Goal: Information Seeking & Learning: Learn about a topic

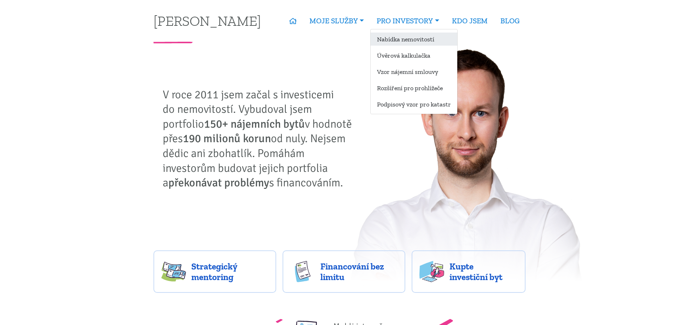
click at [413, 39] on link "Nabídka nemovitostí" at bounding box center [414, 39] width 87 height 13
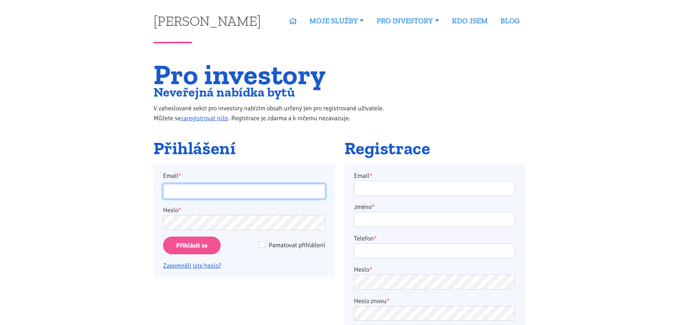
click at [253, 190] on input "Email *" at bounding box center [244, 191] width 162 height 15
click at [242, 193] on input "Email *" at bounding box center [244, 191] width 162 height 15
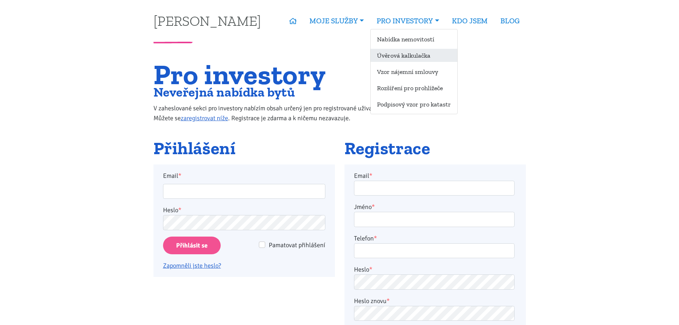
click at [419, 52] on link "Úvěrová kalkulačka" at bounding box center [414, 55] width 87 height 13
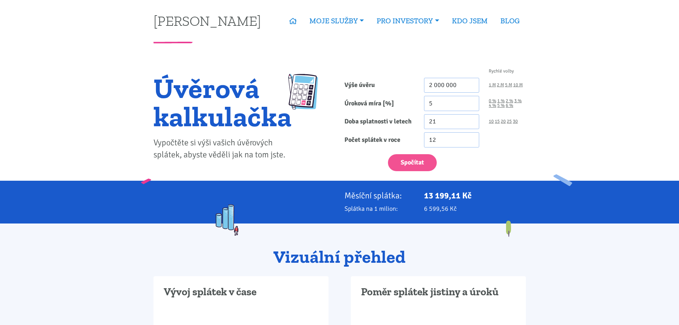
click at [471, 119] on input "21" at bounding box center [452, 121] width 56 height 15
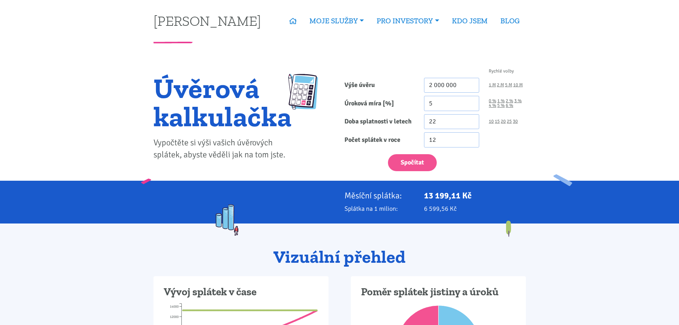
click at [471, 119] on input "22" at bounding box center [452, 121] width 56 height 15
click at [471, 119] on input "23" at bounding box center [452, 121] width 56 height 15
click at [471, 119] on input "24" at bounding box center [452, 121] width 56 height 15
click at [471, 119] on input "25" at bounding box center [452, 121] width 56 height 15
click at [471, 119] on input "26" at bounding box center [452, 121] width 56 height 15
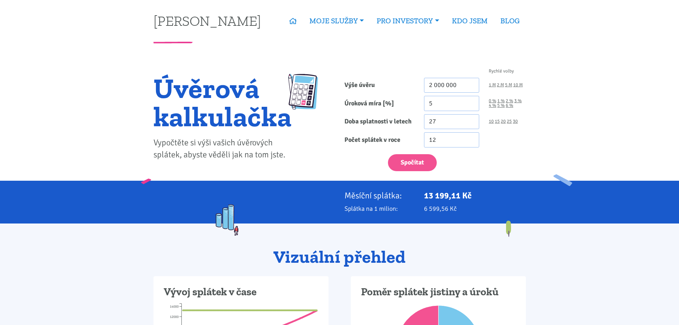
click at [471, 119] on input "27" at bounding box center [452, 121] width 56 height 15
click at [471, 119] on input "28" at bounding box center [452, 121] width 56 height 15
click at [471, 119] on input "29" at bounding box center [452, 121] width 56 height 15
type input "30"
click at [471, 119] on input "30" at bounding box center [452, 121] width 56 height 15
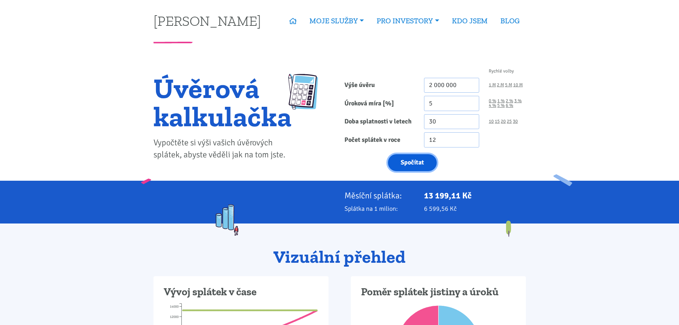
click at [403, 160] on button "Spočítat" at bounding box center [412, 162] width 49 height 17
type input "2000000"
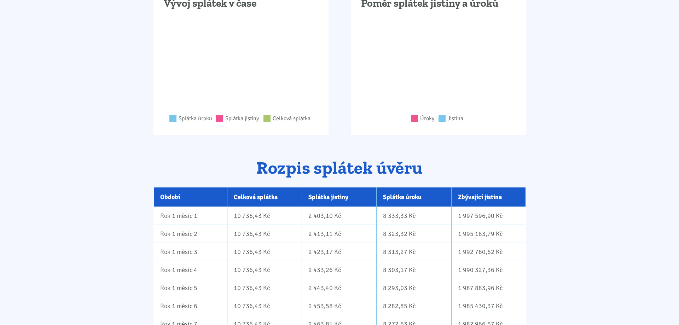
scroll to position [433, 0]
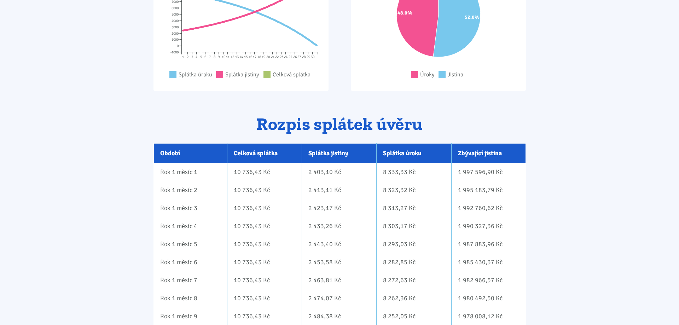
drag, startPoint x: 565, startPoint y: 173, endPoint x: 590, endPoint y: 43, distance: 132.2
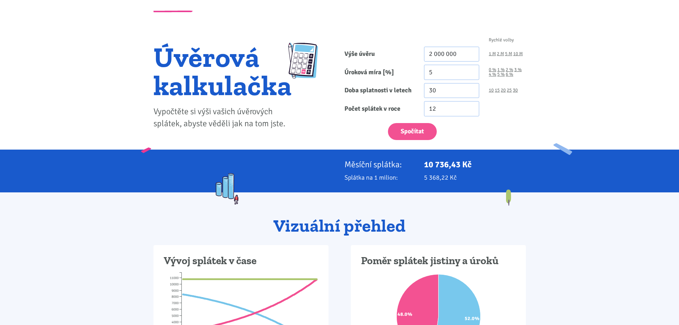
scroll to position [248, 0]
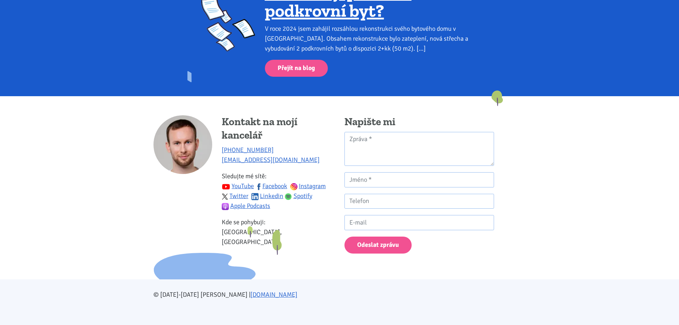
drag, startPoint x: 650, startPoint y: 239, endPoint x: 651, endPoint y: 261, distance: 22.3
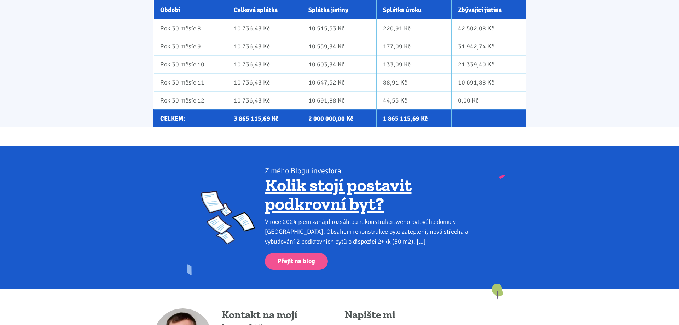
scroll to position [7345, 0]
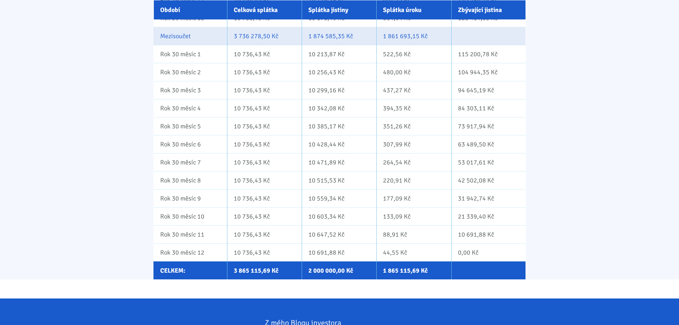
drag, startPoint x: 623, startPoint y: 265, endPoint x: 621, endPoint y: 235, distance: 30.2
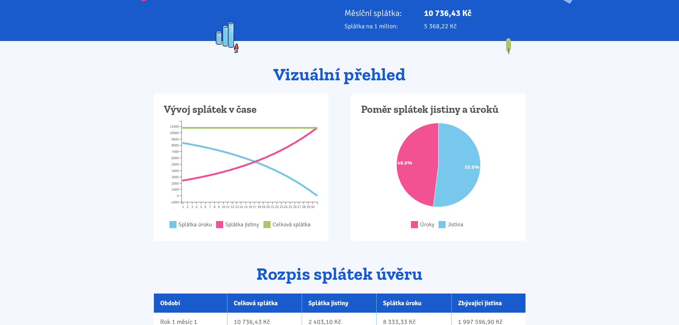
scroll to position [0, 0]
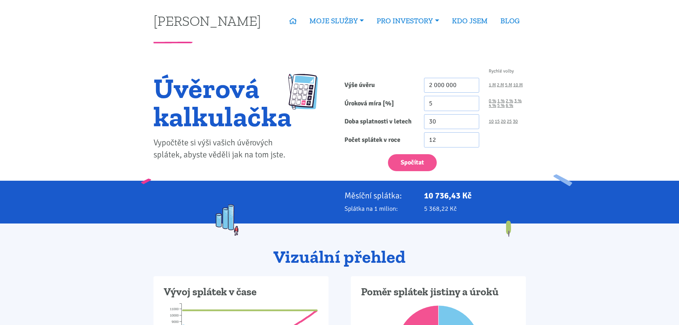
drag, startPoint x: 599, startPoint y: 242, endPoint x: 602, endPoint y: 130, distance: 111.8
drag, startPoint x: 470, startPoint y: 85, endPoint x: 364, endPoint y: 86, distance: 105.8
click at [424, 86] on input "2 000 000" at bounding box center [452, 85] width 56 height 15
type input "1 980 000"
drag, startPoint x: 450, startPoint y: 103, endPoint x: 369, endPoint y: 103, distance: 80.3
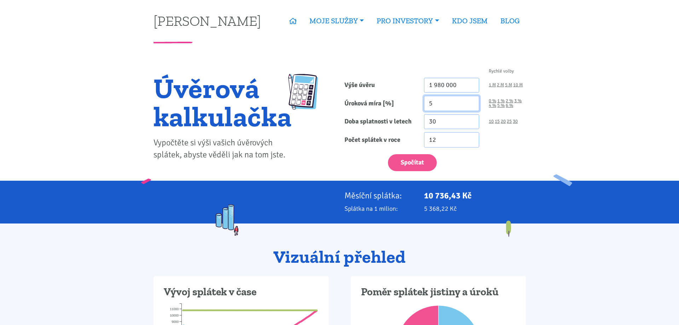
click at [424, 103] on input "5" at bounding box center [452, 103] width 56 height 15
type input "4.5"
click at [420, 163] on button "Spočítat" at bounding box center [412, 162] width 49 height 17
type input "1980000"
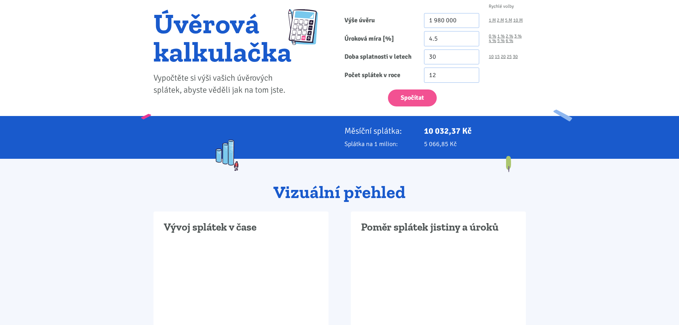
scroll to position [36, 0]
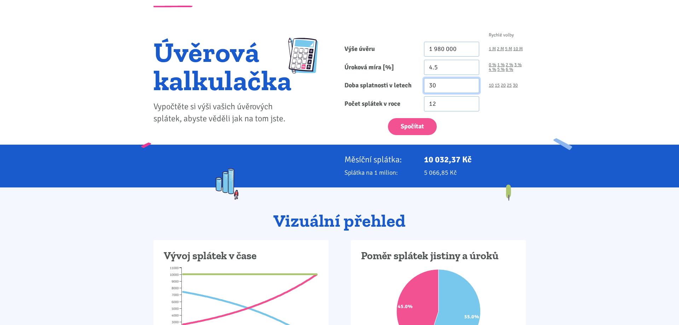
drag, startPoint x: 442, startPoint y: 88, endPoint x: 393, endPoint y: 82, distance: 49.2
click at [424, 82] on input "30" at bounding box center [452, 85] width 56 height 15
type input "23"
drag, startPoint x: 465, startPoint y: 48, endPoint x: 383, endPoint y: 48, distance: 82.1
click at [424, 48] on input "1 980 000" at bounding box center [452, 49] width 56 height 15
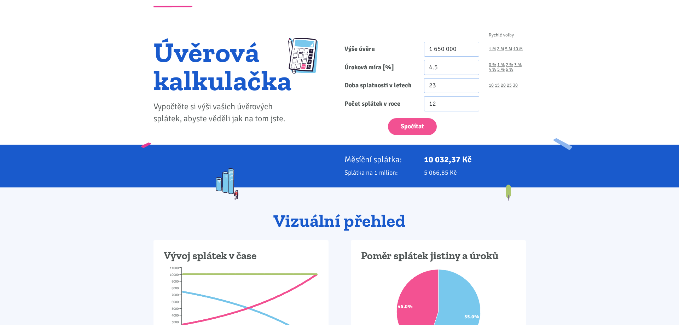
drag, startPoint x: 603, startPoint y: 84, endPoint x: 594, endPoint y: 87, distance: 9.4
click at [404, 127] on button "Spočítat" at bounding box center [412, 126] width 49 height 17
type input "1650000"
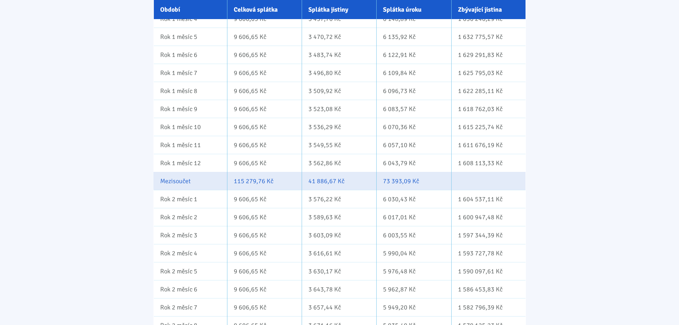
scroll to position [541, 0]
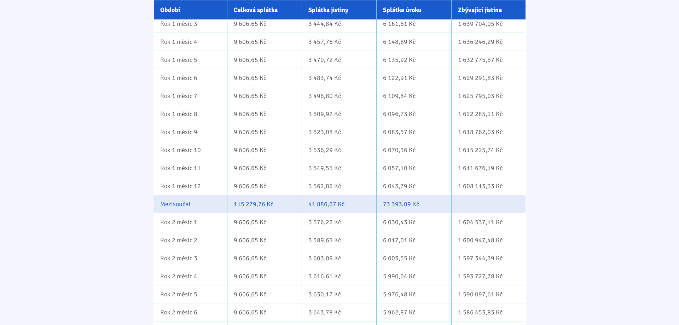
drag, startPoint x: 578, startPoint y: 196, endPoint x: 581, endPoint y: 177, distance: 19.3
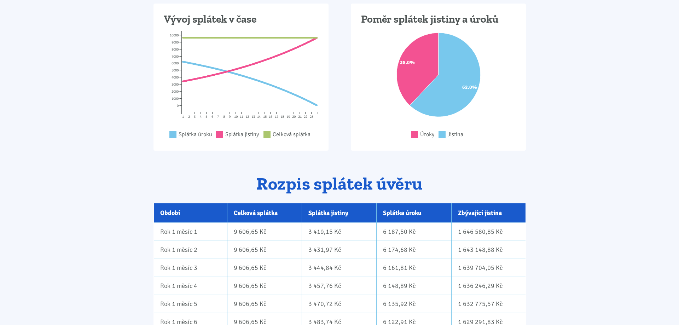
scroll to position [0, 0]
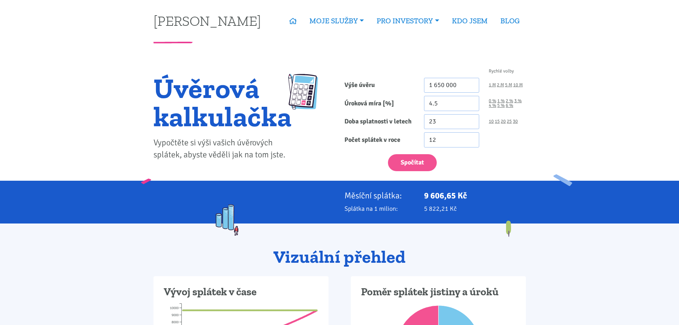
drag, startPoint x: 590, startPoint y: 170, endPoint x: 449, endPoint y: 86, distance: 163.9
drag, startPoint x: 469, startPoint y: 81, endPoint x: 342, endPoint y: 81, distance: 127.0
click at [424, 81] on input "1 650 000" at bounding box center [452, 85] width 56 height 15
type input "1 980 000"
drag, startPoint x: 423, startPoint y: 103, endPoint x: 381, endPoint y: 103, distance: 42.1
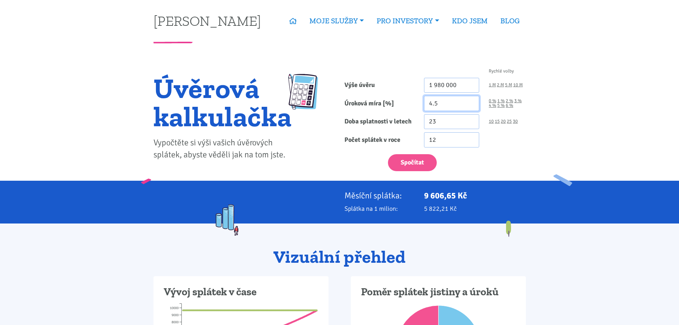
click at [424, 103] on input "4.5" at bounding box center [452, 103] width 56 height 15
type input "1.79"
drag, startPoint x: 443, startPoint y: 121, endPoint x: 407, endPoint y: 122, distance: 35.7
click at [424, 122] on input "23" at bounding box center [452, 121] width 56 height 15
type input "30"
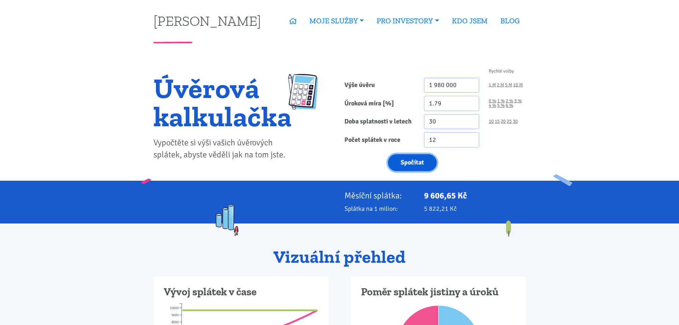
click at [423, 167] on button "Spočítat" at bounding box center [412, 162] width 49 height 17
type input "1980000"
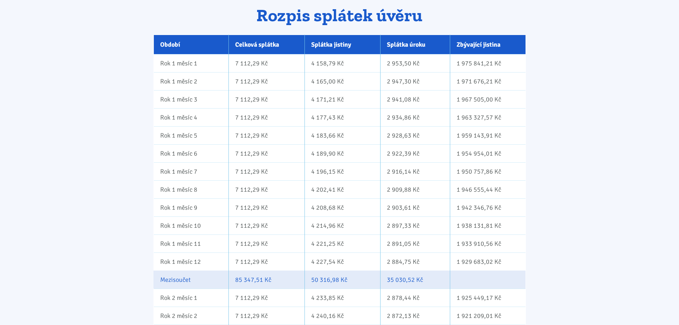
scroll to position [443, 0]
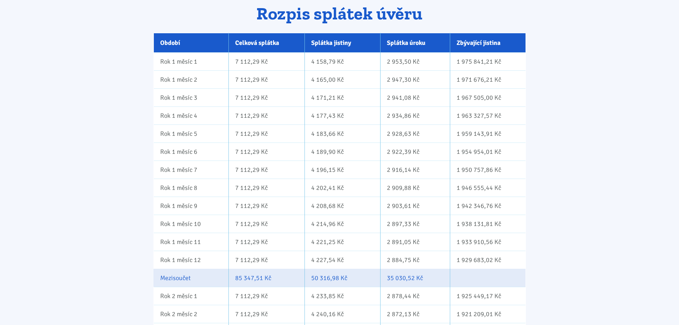
drag, startPoint x: 562, startPoint y: 81, endPoint x: 566, endPoint y: 87, distance: 7.2
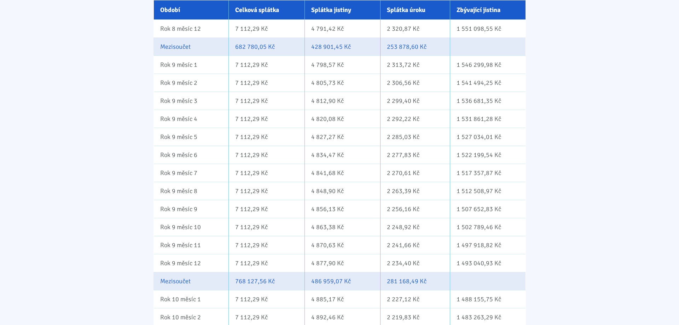
scroll to position [2319, 0]
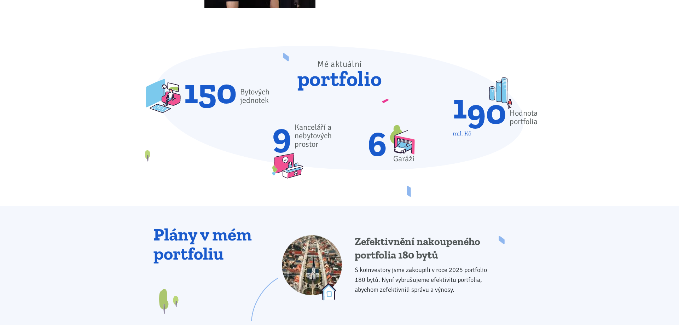
scroll to position [722, 0]
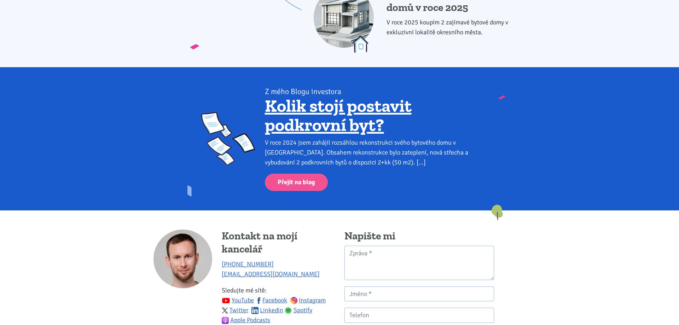
drag, startPoint x: 581, startPoint y: 218, endPoint x: 569, endPoint y: 275, distance: 57.9
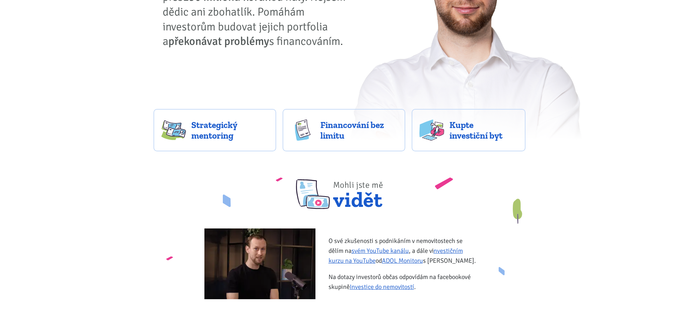
scroll to position [0, 0]
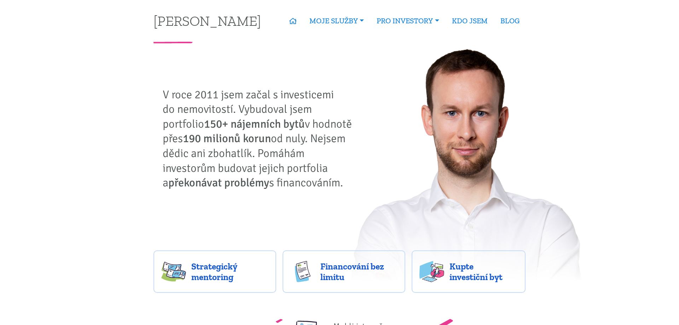
drag, startPoint x: 570, startPoint y: 294, endPoint x: 545, endPoint y: 107, distance: 188.8
click at [196, 29] on nav "Tomáš Kučera ÚVOD MOJE SLUŽBY Strategický mentoring Financování bez limitu Kupt…" at bounding box center [340, 21] width 382 height 42
click at [196, 28] on link "[PERSON_NAME]" at bounding box center [208, 21] width 108 height 14
drag, startPoint x: 494, startPoint y: 83, endPoint x: 481, endPoint y: 78, distance: 13.8
click at [491, 82] on img at bounding box center [466, 165] width 240 height 242
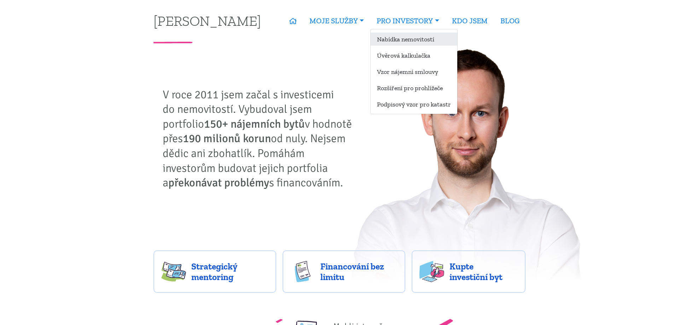
click at [400, 43] on link "Nabídka nemovitostí" at bounding box center [414, 39] width 87 height 13
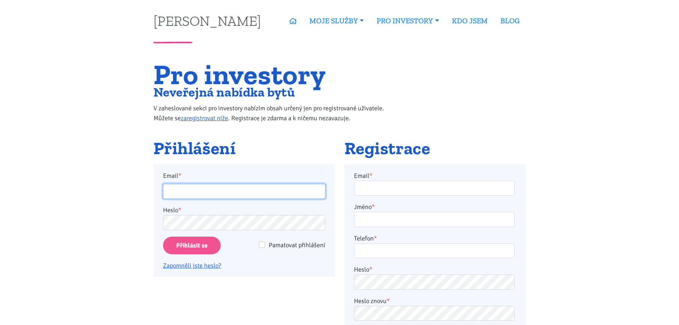
click at [259, 189] on input "Email *" at bounding box center [244, 191] width 162 height 15
click at [191, 267] on link "Zapomněli jste heslo?" at bounding box center [192, 266] width 58 height 8
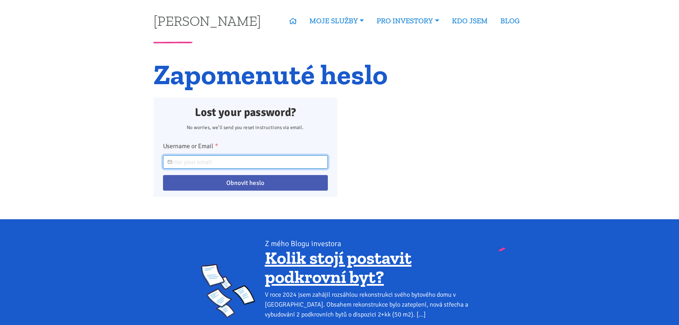
click at [208, 163] on input "Username or Email *" at bounding box center [245, 161] width 165 height 13
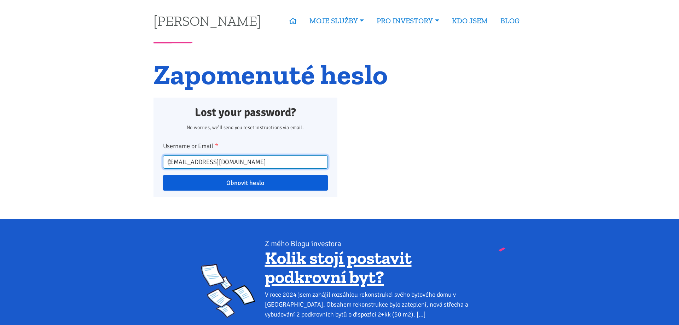
type input "marjon87@seznam.cz"
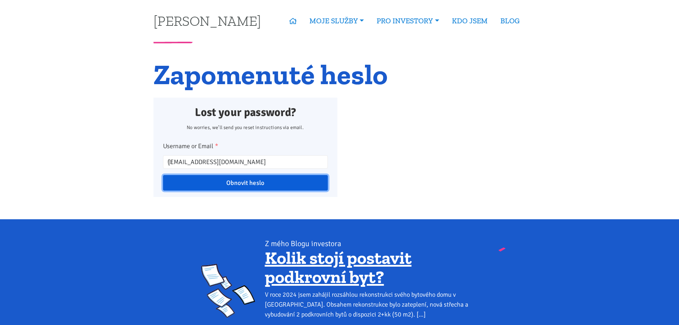
click at [262, 181] on input "Obnovit heslo" at bounding box center [245, 183] width 165 height 16
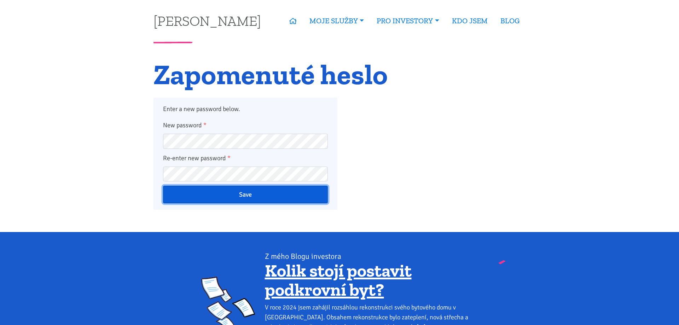
click at [267, 192] on input "Save" at bounding box center [245, 195] width 165 height 18
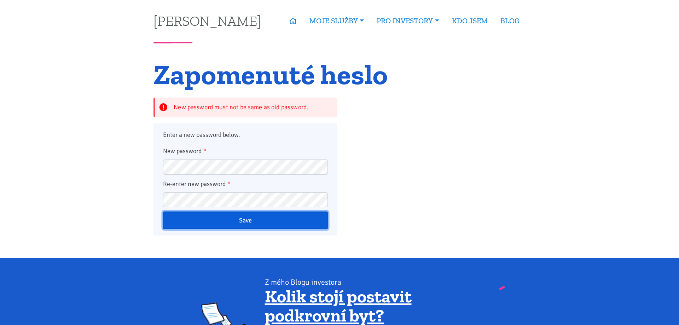
click at [239, 219] on input "Save" at bounding box center [245, 221] width 165 height 18
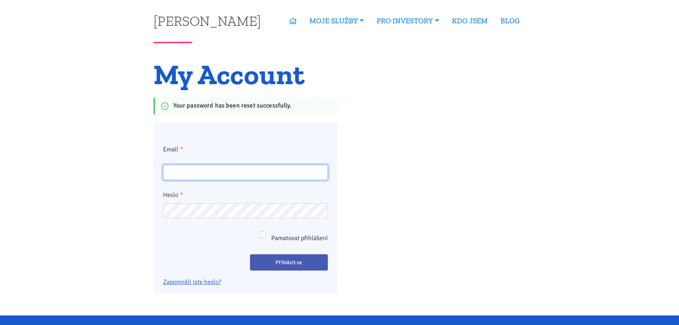
click at [197, 179] on input "Email *" at bounding box center [245, 172] width 165 height 15
type input "marjon87@seznam.cz"
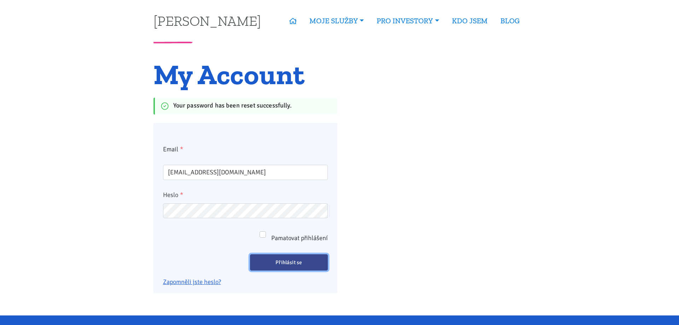
click at [317, 265] on input "Přihlásit se" at bounding box center [289, 262] width 78 height 16
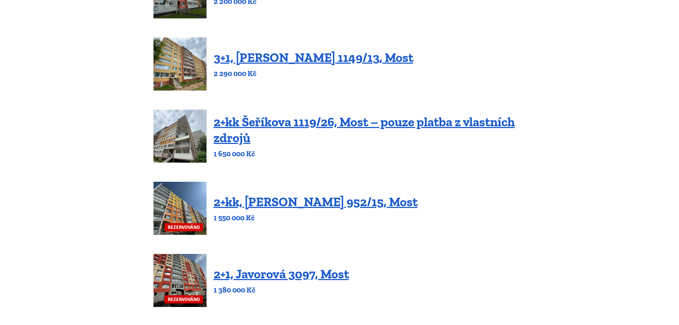
scroll to position [253, 0]
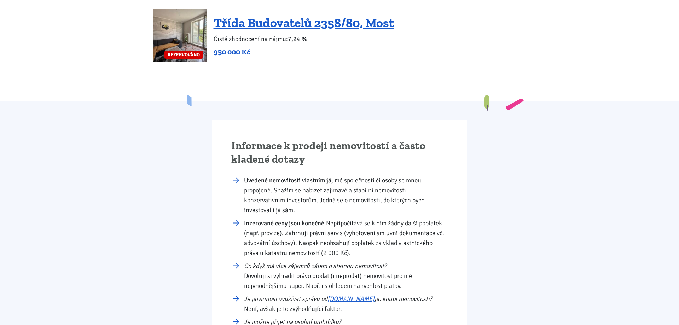
drag, startPoint x: 537, startPoint y: 100, endPoint x: 528, endPoint y: 250, distance: 149.9
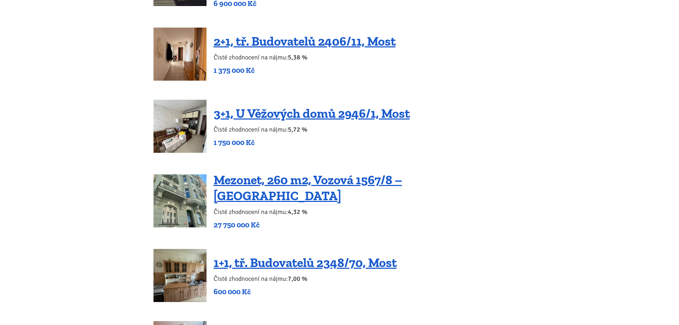
drag, startPoint x: 531, startPoint y: 146, endPoint x: 531, endPoint y: 100, distance: 46.0
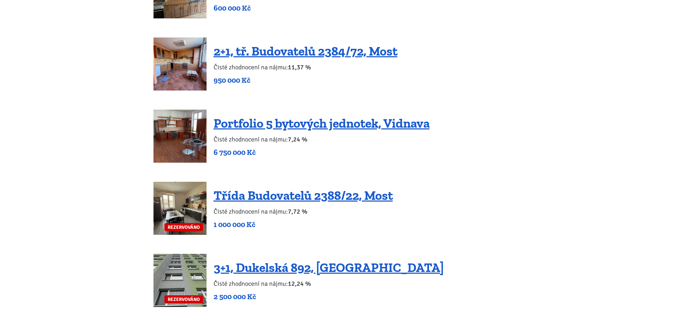
scroll to position [1447, 0]
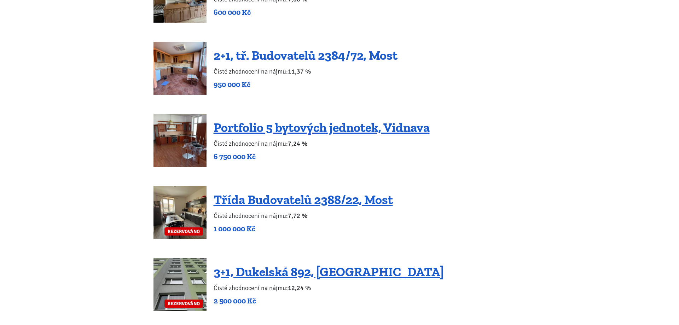
click at [344, 48] on link "2+1, tř. Budovatelů 2384/72, Most" at bounding box center [306, 55] width 184 height 15
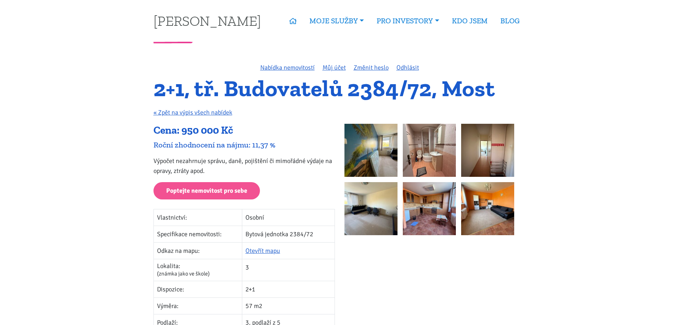
drag, startPoint x: 471, startPoint y: 137, endPoint x: 458, endPoint y: 104, distance: 34.5
click at [378, 153] on img at bounding box center [371, 150] width 53 height 53
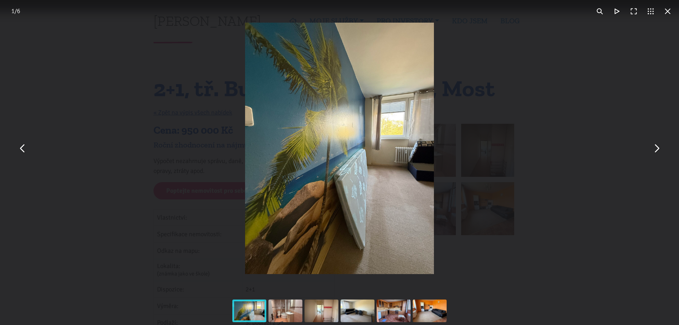
click at [669, 12] on button "You can close this modal content with the ESC key" at bounding box center [667, 11] width 17 height 17
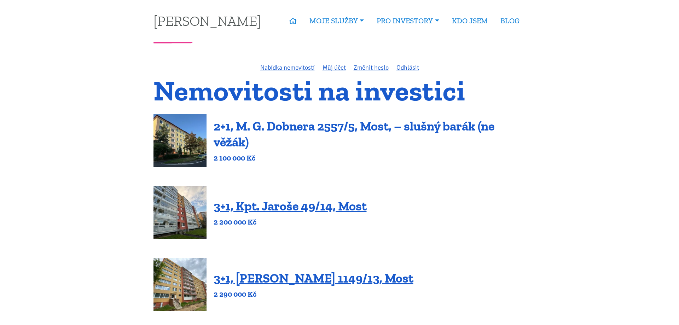
drag, startPoint x: 497, startPoint y: 106, endPoint x: 319, endPoint y: 125, distance: 178.3
click at [299, 125] on link "2+1, M. G. Dobnera 2557/5, Most, – slušný barák (ne věžák)" at bounding box center [354, 134] width 281 height 31
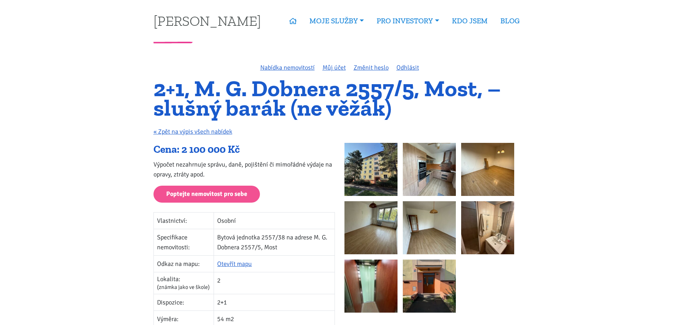
scroll to position [217, 0]
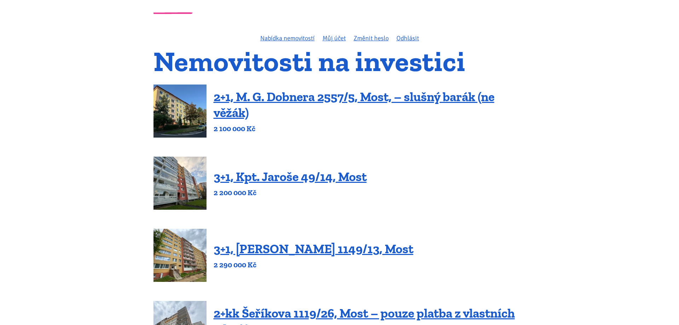
scroll to position [36, 0]
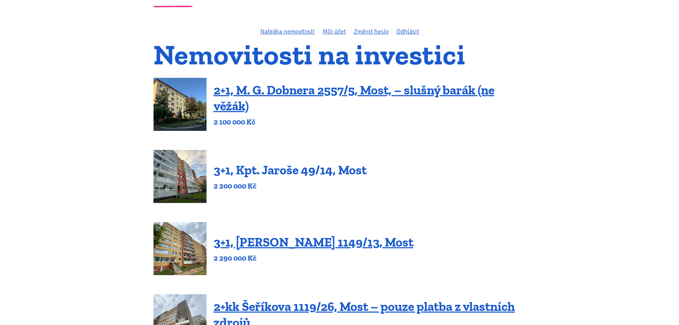
click at [275, 170] on link "3+1, Kpt. Jaroše 49/14, Most" at bounding box center [290, 169] width 153 height 15
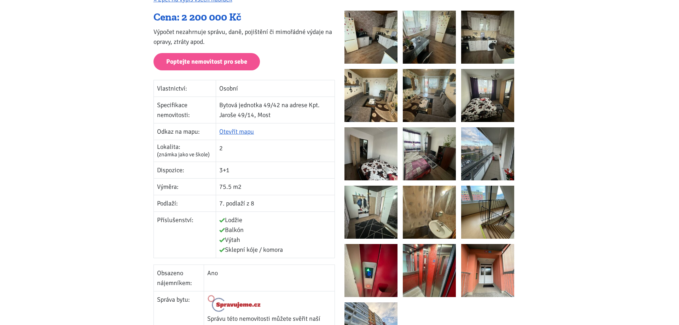
scroll to position [108, 0]
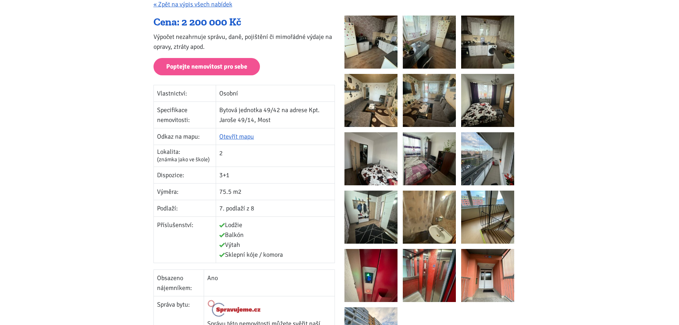
click at [489, 147] on img at bounding box center [487, 158] width 53 height 53
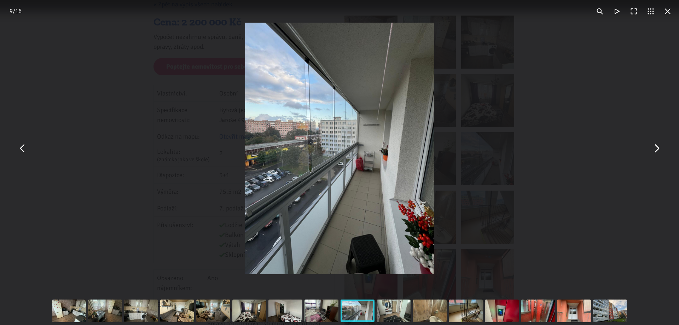
click at [576, 109] on div "You can close this modal content with the ESC key" at bounding box center [339, 148] width 679 height 297
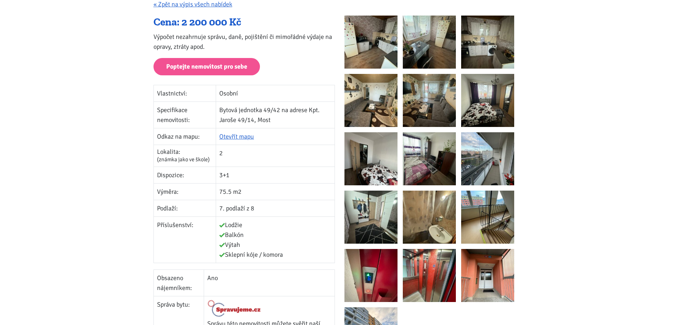
click at [489, 269] on img at bounding box center [487, 275] width 53 height 53
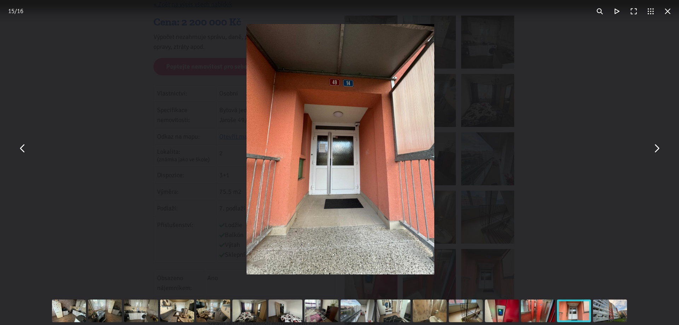
click at [615, 135] on div "You can close this modal content with the ESC key" at bounding box center [339, 148] width 679 height 297
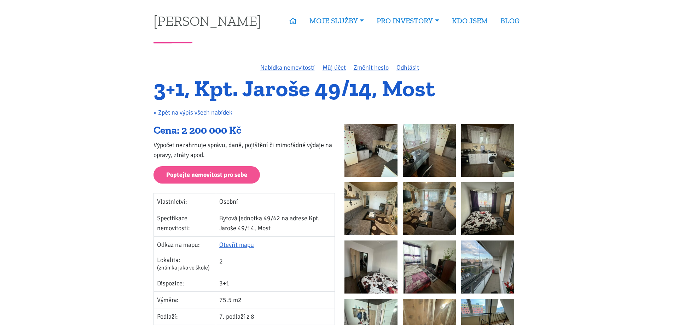
scroll to position [289, 0]
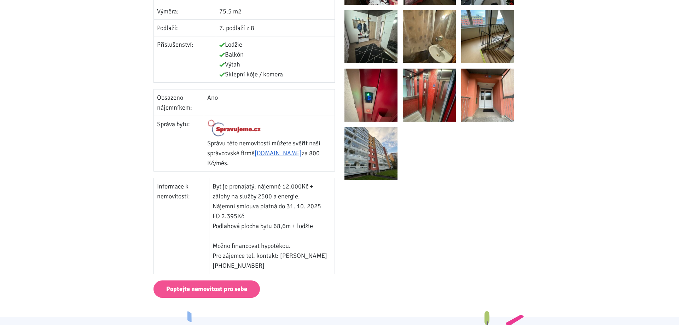
click at [374, 144] on img at bounding box center [371, 153] width 53 height 53
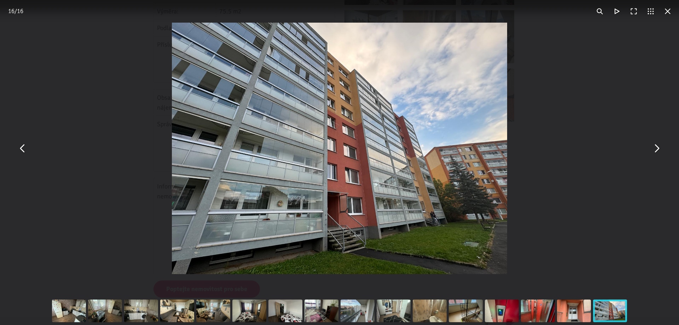
click at [623, 123] on div "You can close this modal content with the ESC key" at bounding box center [339, 148] width 679 height 297
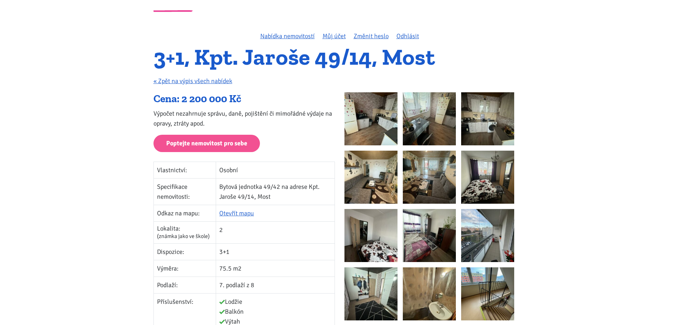
scroll to position [0, 0]
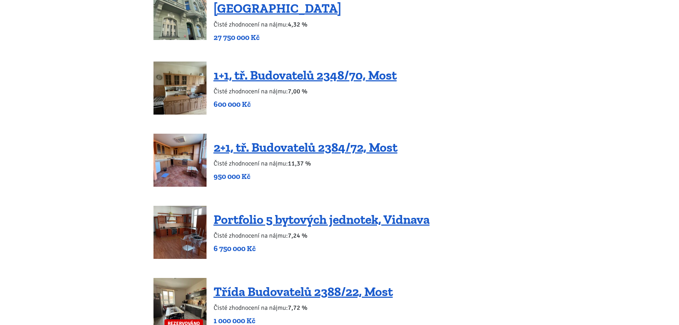
scroll to position [1371, 0]
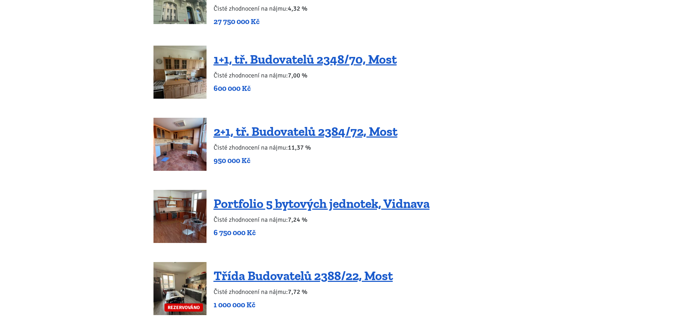
click at [177, 62] on img at bounding box center [180, 72] width 53 height 53
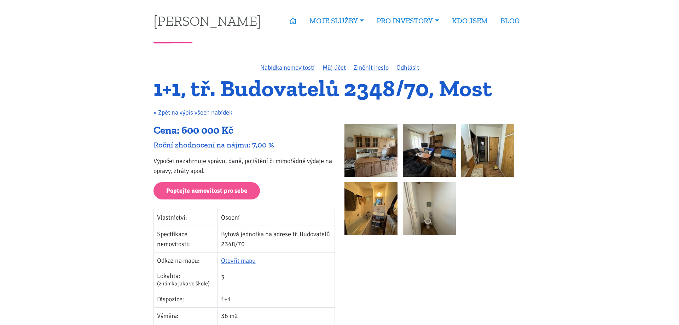
click at [379, 128] on img at bounding box center [371, 150] width 53 height 53
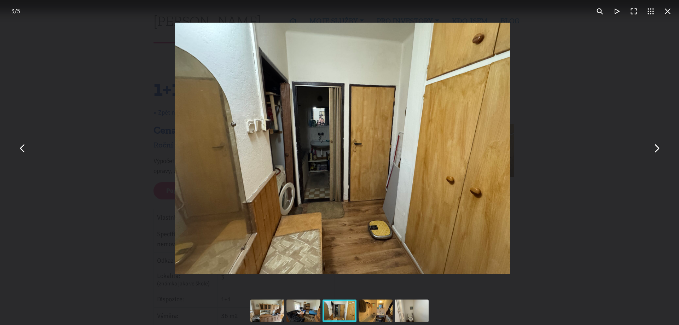
click at [631, 98] on div "You can close this modal content with the ESC key" at bounding box center [342, 148] width 679 height 297
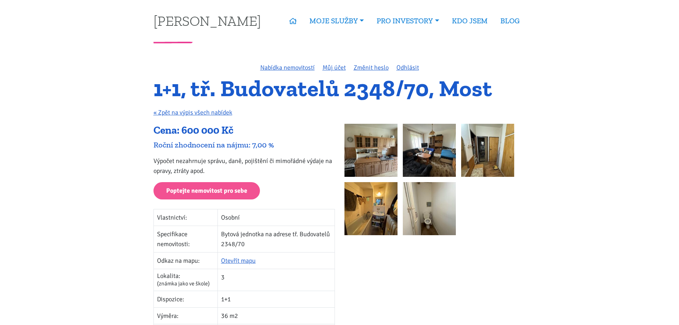
drag, startPoint x: 556, startPoint y: 84, endPoint x: 535, endPoint y: 9, distance: 77.8
click at [465, 18] on link "KDO JSEM" at bounding box center [470, 21] width 48 height 16
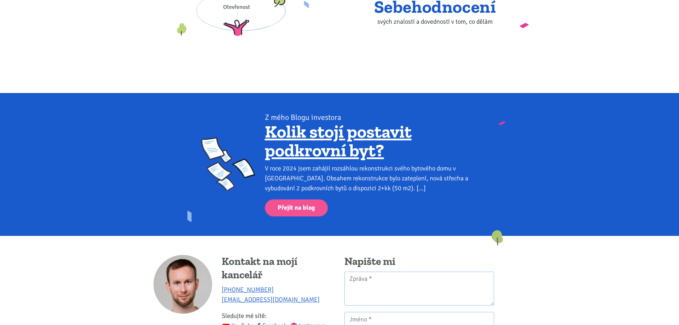
scroll to position [636, 0]
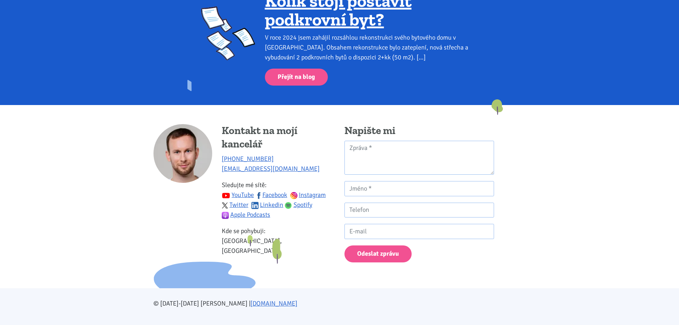
drag, startPoint x: 573, startPoint y: 167, endPoint x: 575, endPoint y: 266, distance: 99.8
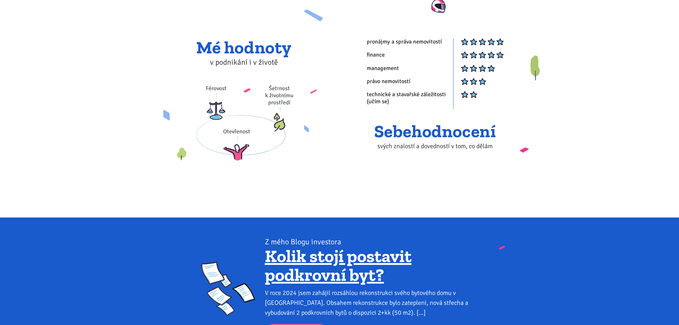
scroll to position [0, 0]
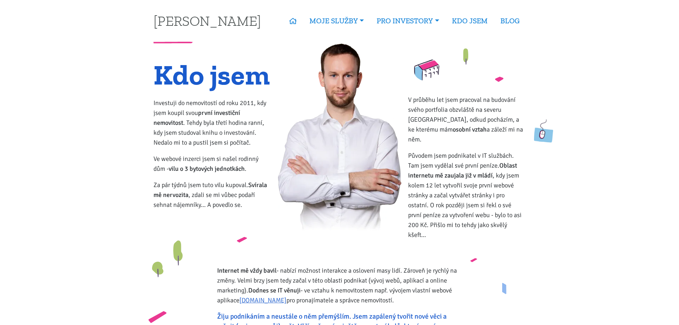
drag, startPoint x: 578, startPoint y: 257, endPoint x: 558, endPoint y: 91, distance: 167.8
click at [484, 24] on link "KDO JSEM" at bounding box center [470, 21] width 48 height 16
click at [506, 18] on link "BLOG" at bounding box center [510, 21] width 32 height 16
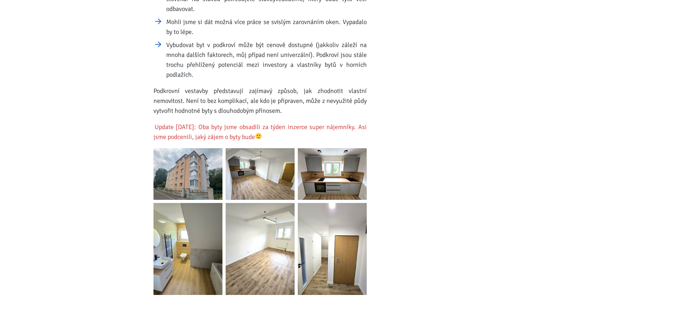
scroll to position [1010, 0]
click at [191, 162] on img at bounding box center [188, 174] width 69 height 52
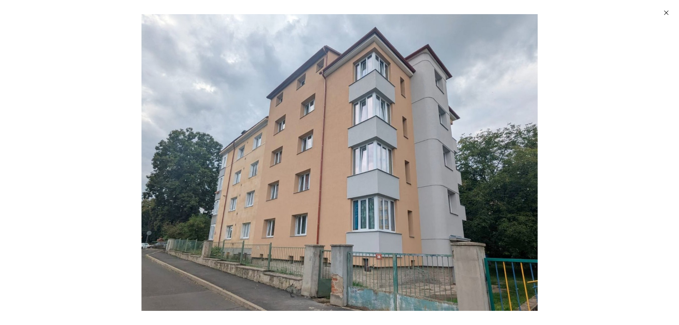
click at [669, 13] on icon "Zavřít" at bounding box center [666, 12] width 7 height 7
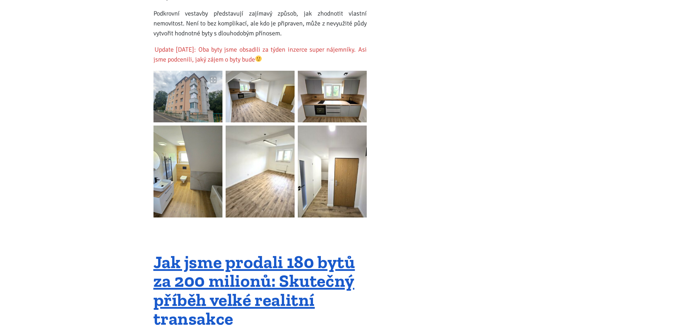
scroll to position [1083, 0]
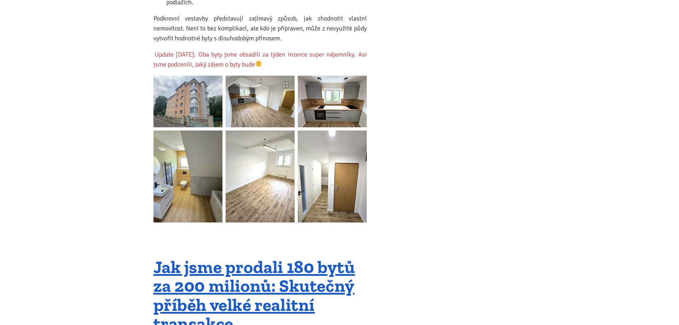
click at [240, 93] on img at bounding box center [260, 102] width 69 height 52
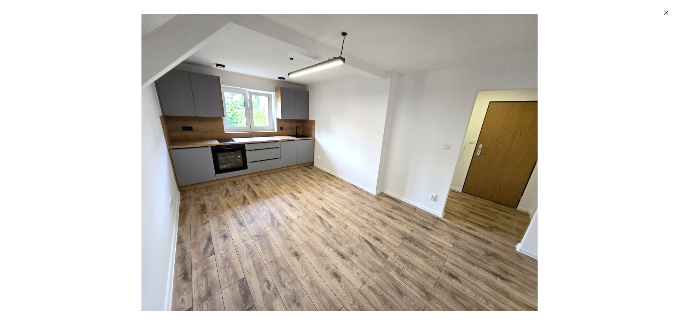
click at [312, 131] on img "Enlarged image" at bounding box center [340, 162] width 397 height 297
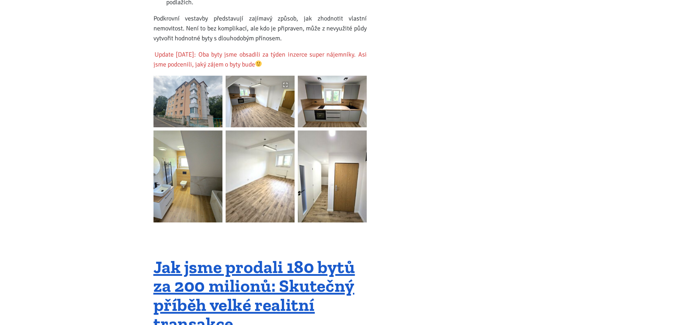
click at [312, 131] on img at bounding box center [332, 177] width 69 height 92
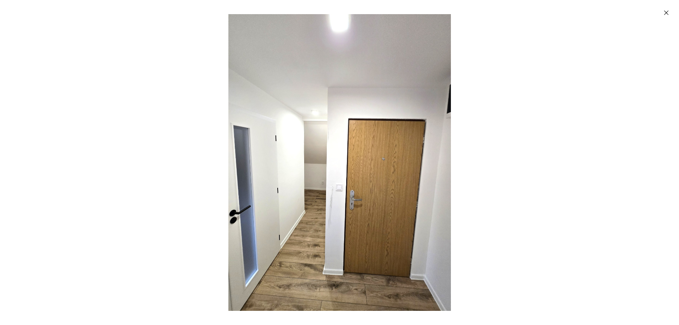
click at [312, 131] on img "Enlarged image" at bounding box center [339, 162] width 223 height 297
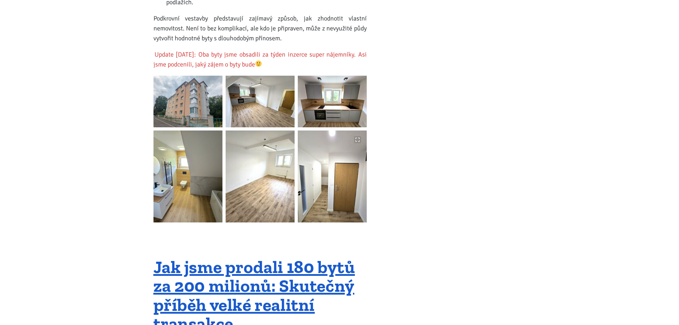
click at [334, 92] on img at bounding box center [332, 102] width 69 height 52
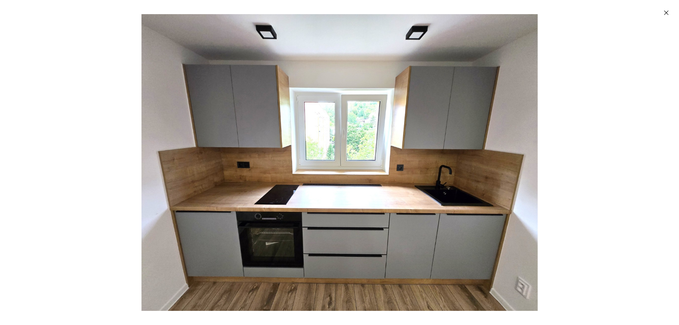
click at [334, 92] on img "Enlarged image" at bounding box center [340, 162] width 397 height 297
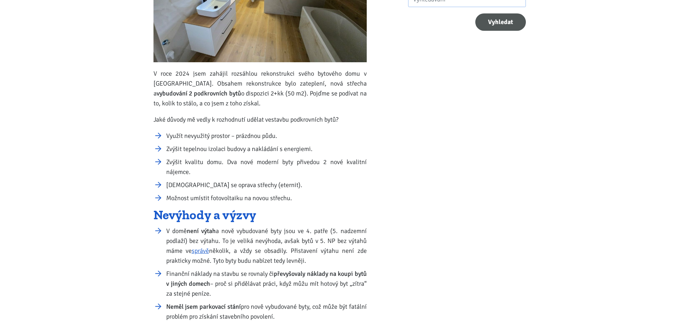
scroll to position [72, 0]
